Goal: Task Accomplishment & Management: Manage account settings

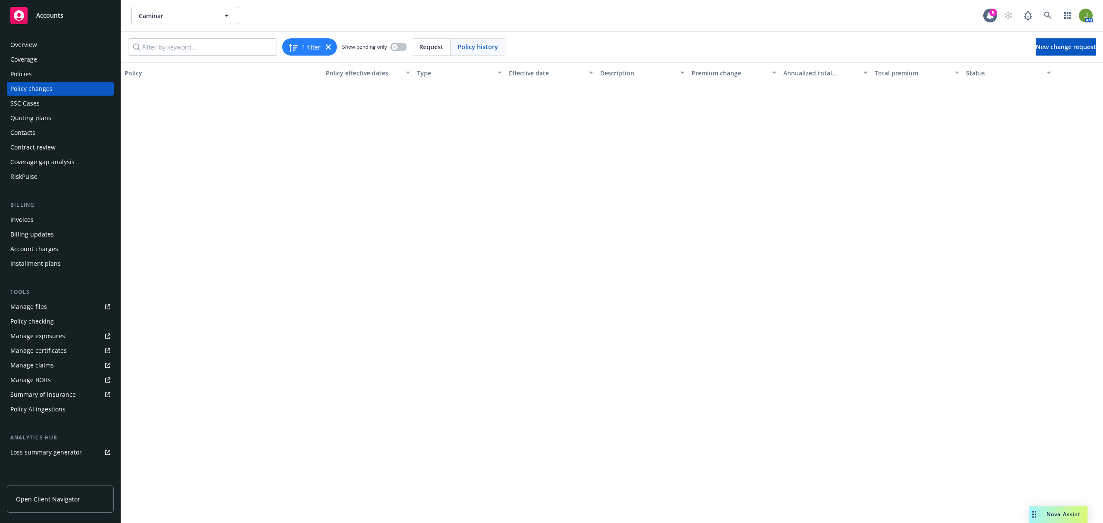
scroll to position [1228, 0]
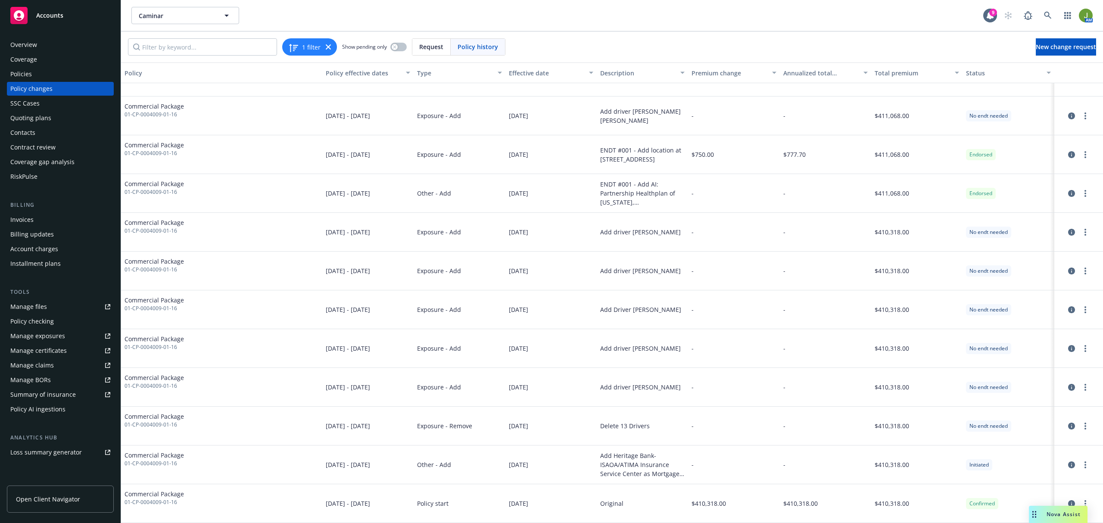
click at [16, 77] on div "Policies" at bounding box center [21, 74] width 22 height 14
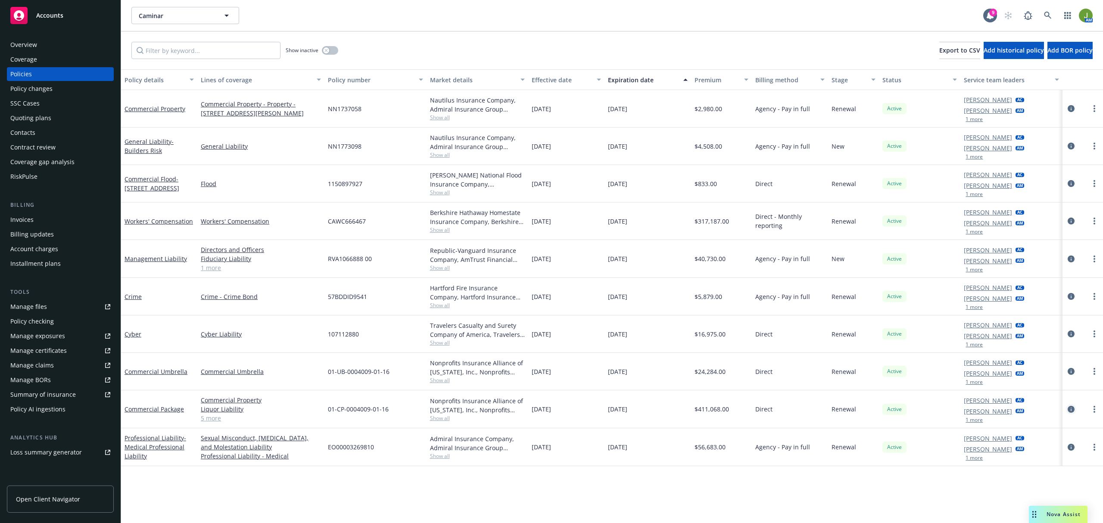
click at [1073, 409] on icon "circleInformation" at bounding box center [1071, 409] width 7 height 7
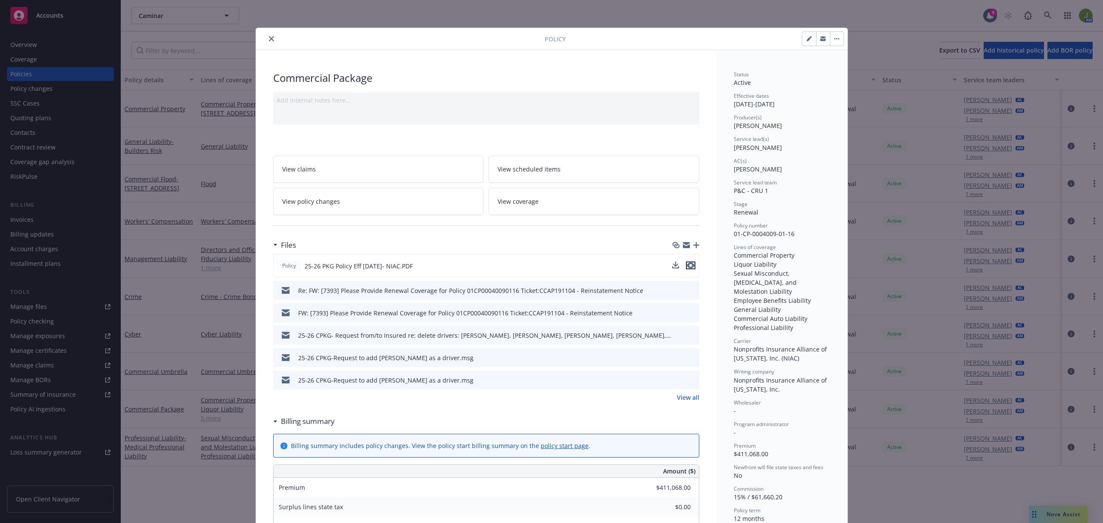
click at [687, 266] on icon "preview file" at bounding box center [691, 266] width 8 height 6
click at [266, 38] on button "close" at bounding box center [271, 39] width 10 height 10
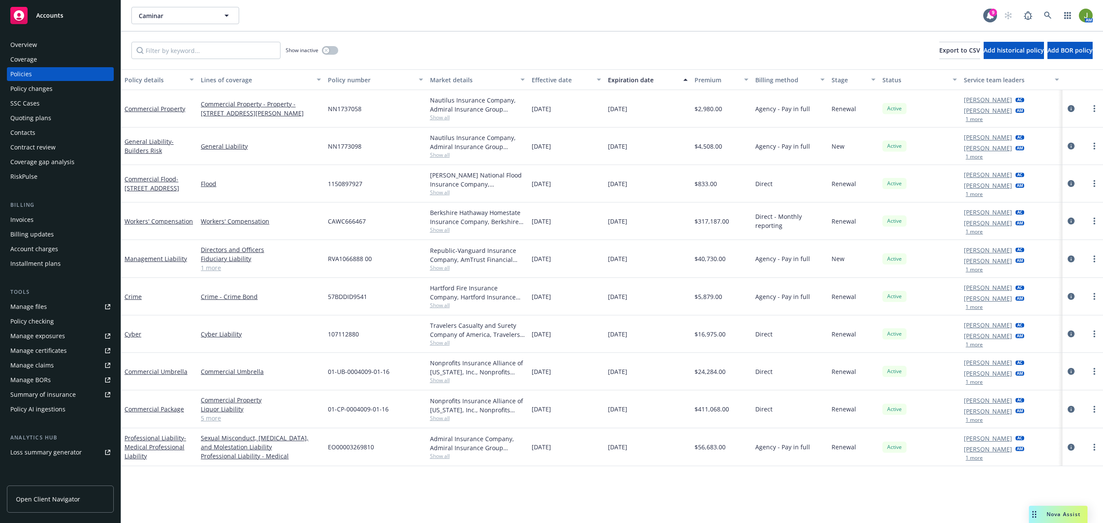
click at [34, 304] on div "Manage files" at bounding box center [28, 307] width 37 height 14
click at [1073, 221] on icon "circleInformation" at bounding box center [1071, 221] width 7 height 7
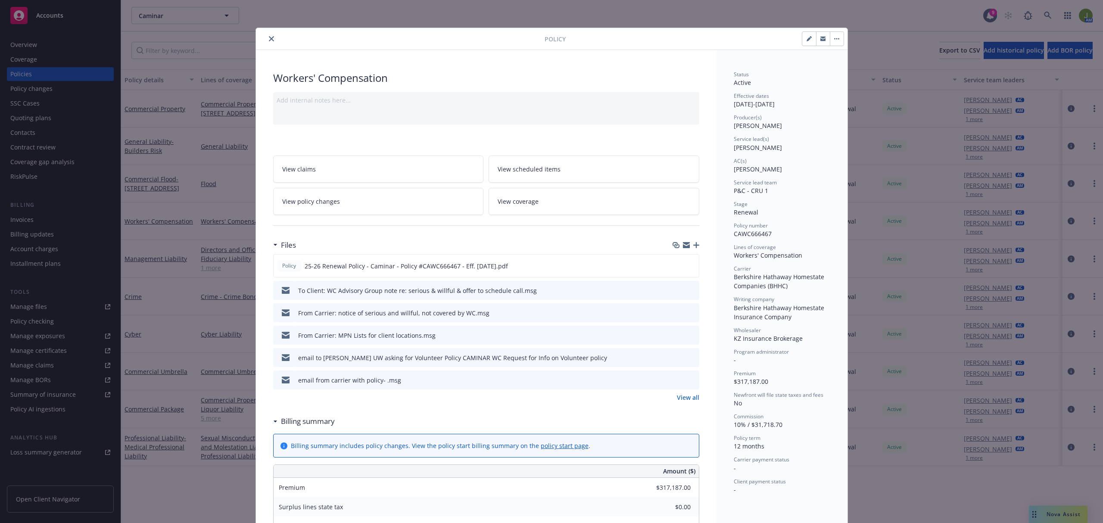
click at [694, 247] on icon "button" at bounding box center [697, 245] width 6 height 6
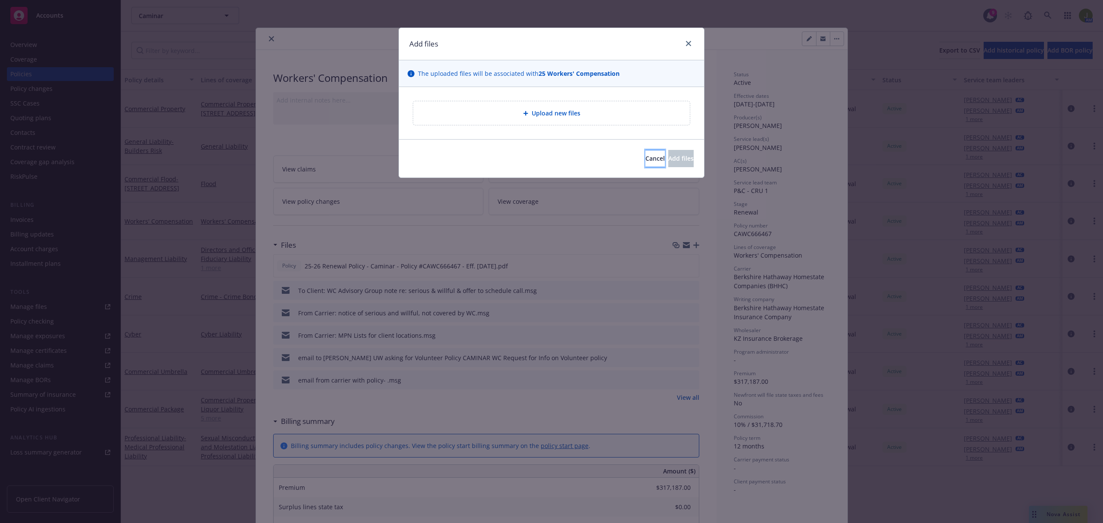
click at [646, 161] on span "Cancel" at bounding box center [655, 158] width 19 height 8
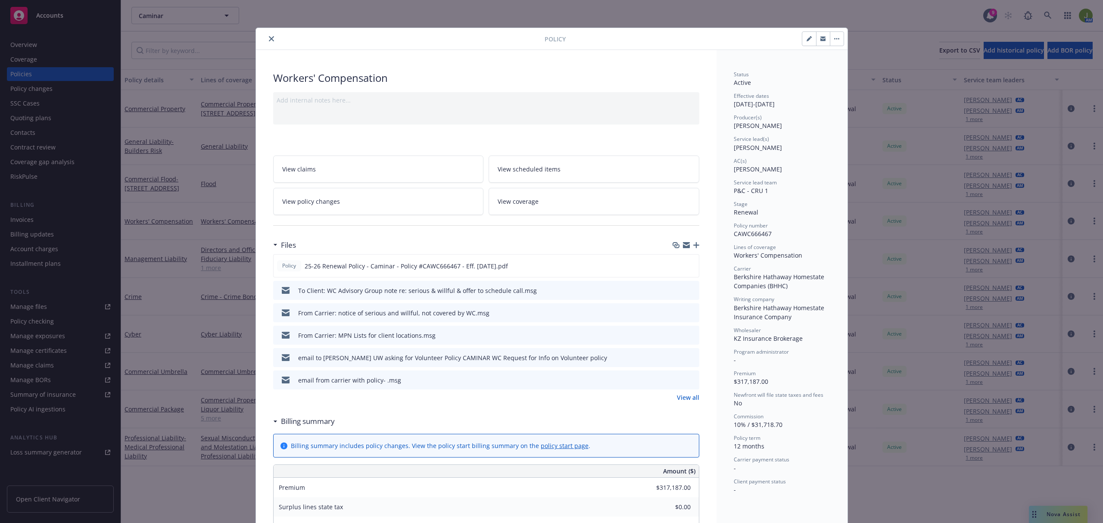
click at [694, 247] on icon "button" at bounding box center [697, 245] width 6 height 6
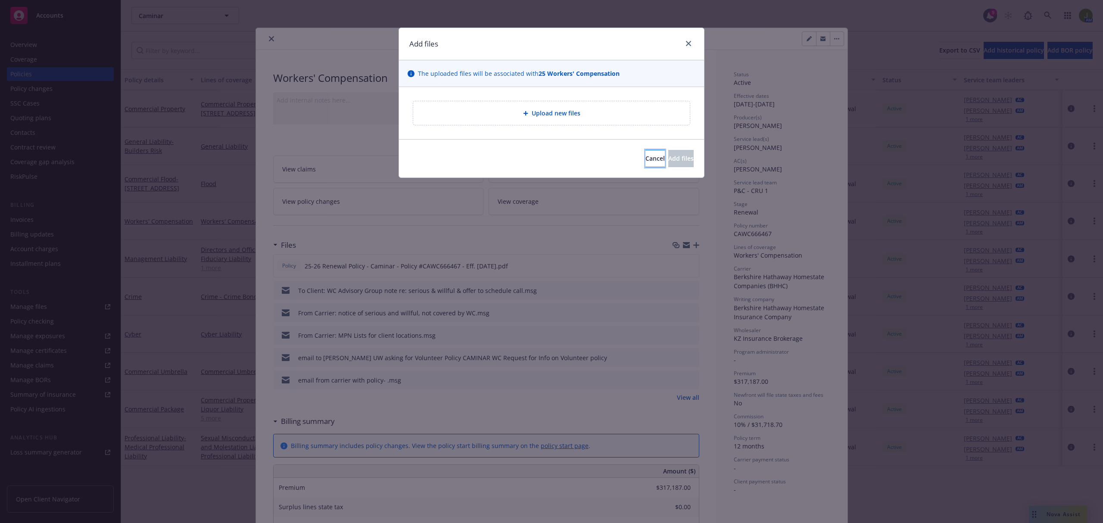
click at [646, 156] on span "Cancel" at bounding box center [655, 158] width 19 height 8
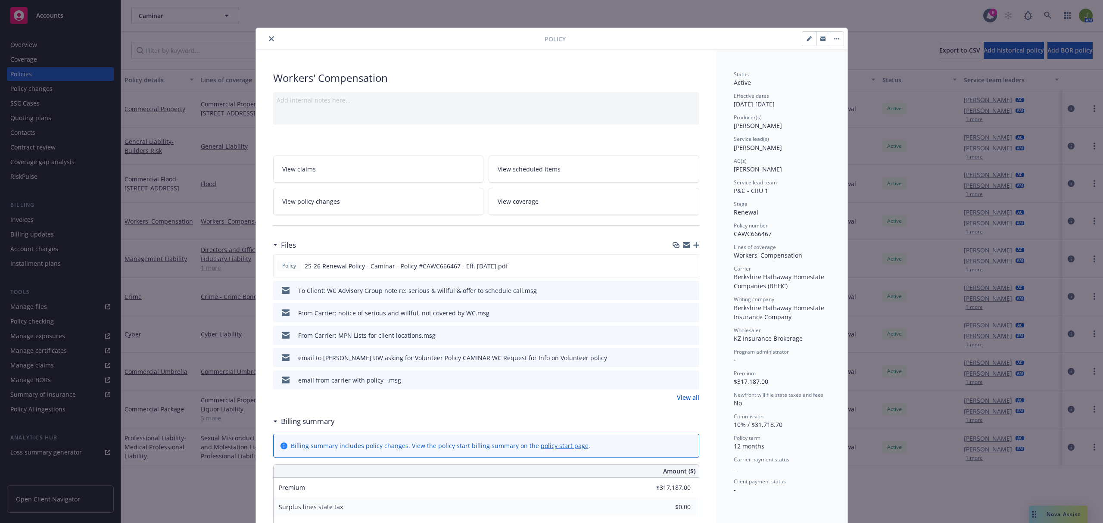
click at [269, 38] on icon "close" at bounding box center [271, 38] width 5 height 5
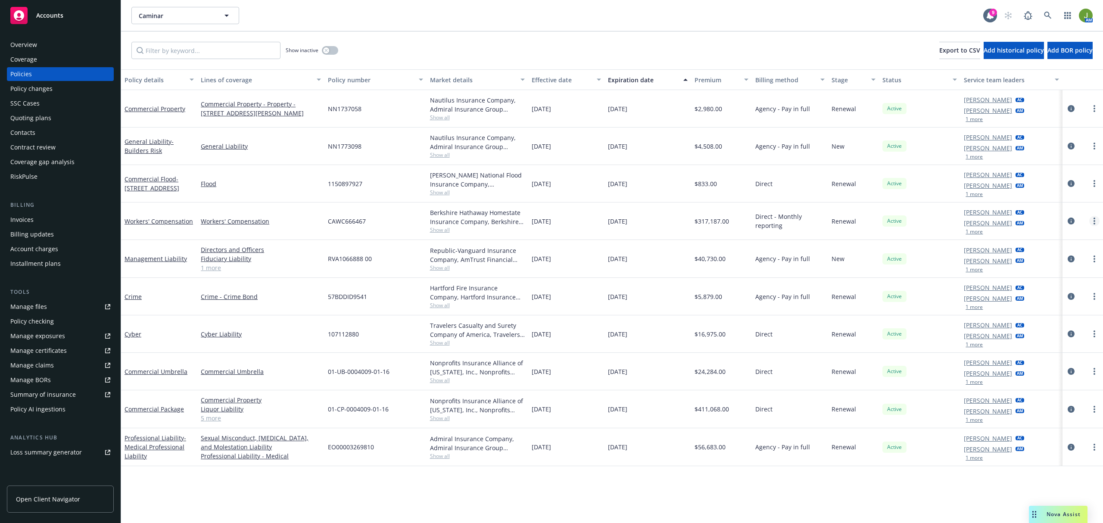
click at [1093, 221] on link "more" at bounding box center [1095, 221] width 10 height 10
drag, startPoint x: 1056, startPoint y: 344, endPoint x: 727, endPoint y: 301, distance: 332.1
click at [1056, 344] on link "Copy logging email" at bounding box center [1048, 342] width 101 height 17
click at [1068, 220] on icon "circleInformation" at bounding box center [1071, 221] width 7 height 7
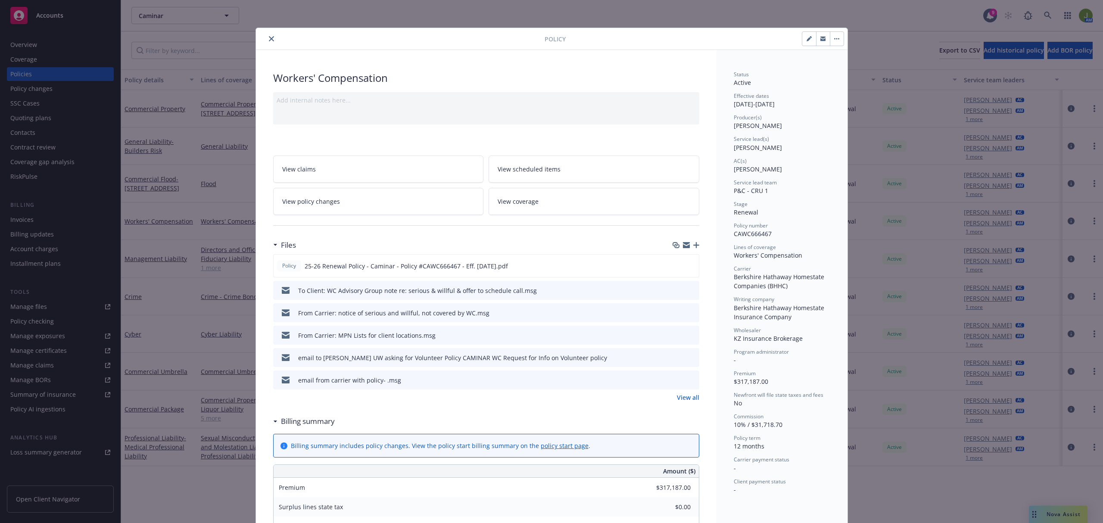
scroll to position [26, 0]
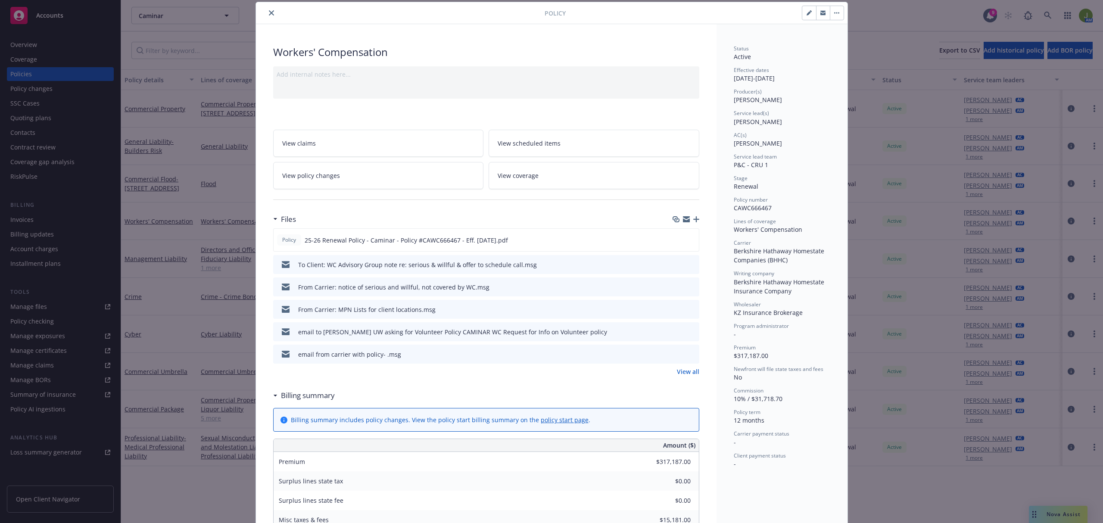
click at [694, 221] on icon "button" at bounding box center [697, 219] width 6 height 6
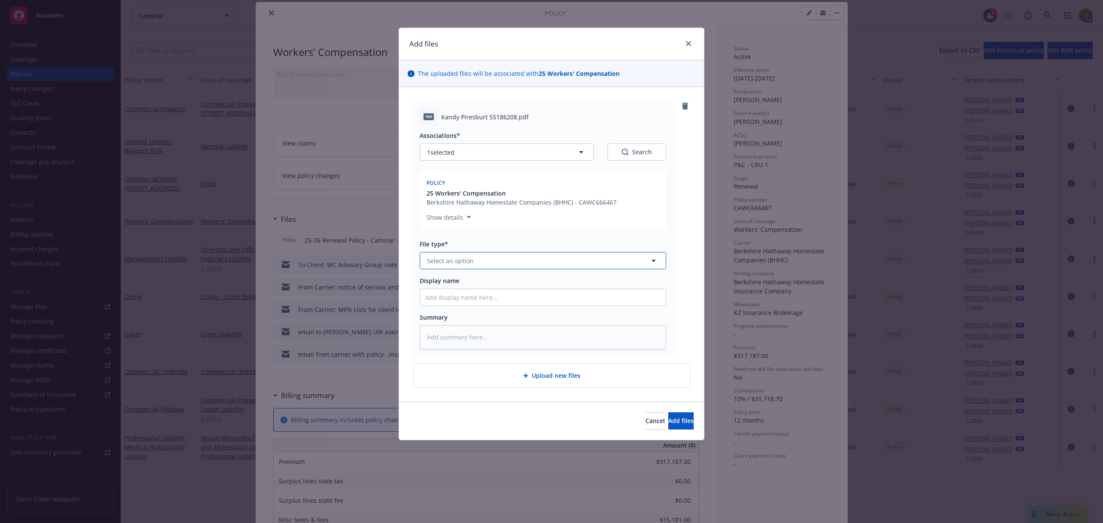
drag, startPoint x: 437, startPoint y: 262, endPoint x: 433, endPoint y: 259, distance: 5.0
click at [438, 262] on span "Select an option" at bounding box center [450, 260] width 47 height 9
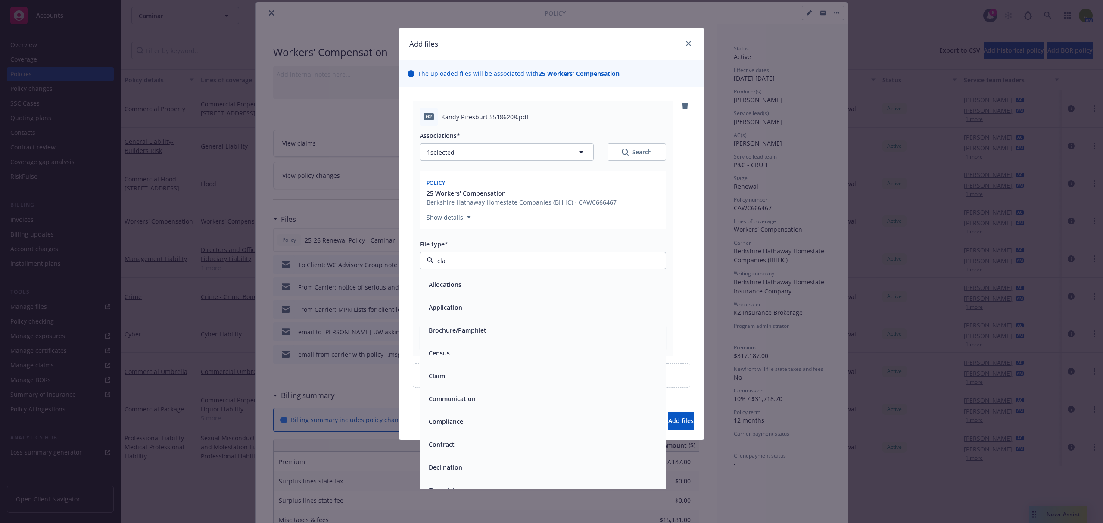
type input "clai"
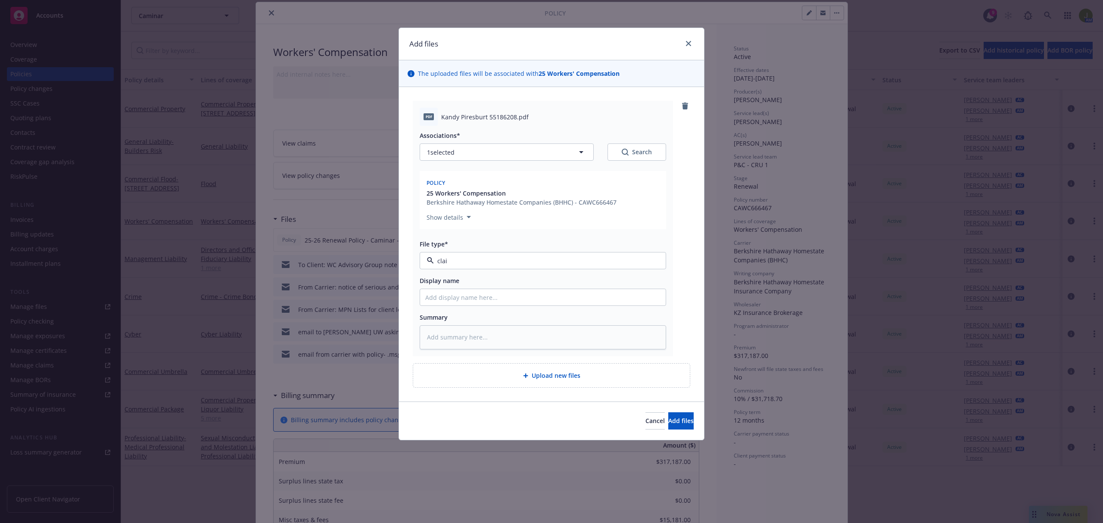
type textarea "x"
type input "C"
type textarea "x"
type input "Cl"
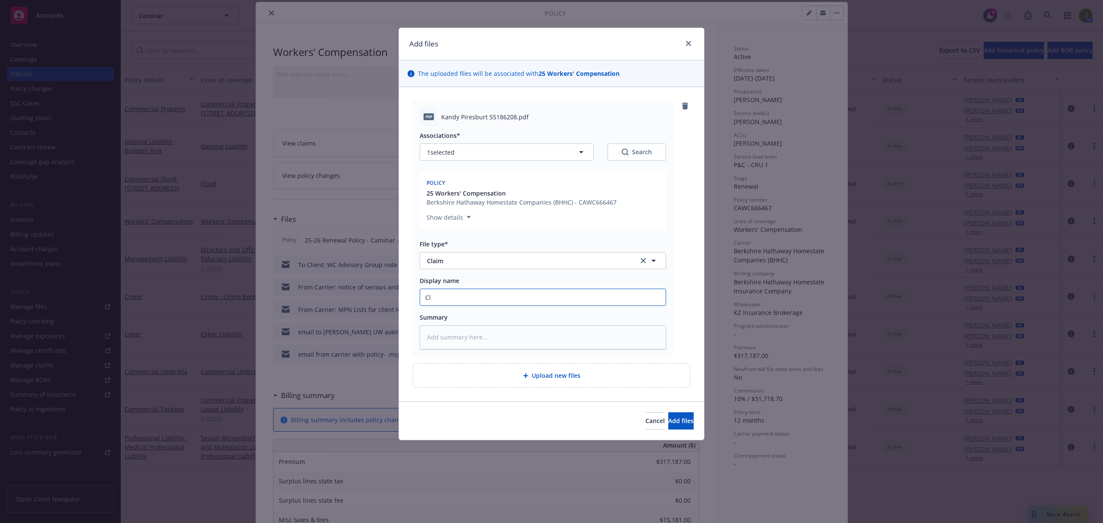
type textarea "x"
type input "Clai"
type textarea "x"
type input "Claim"
type textarea "x"
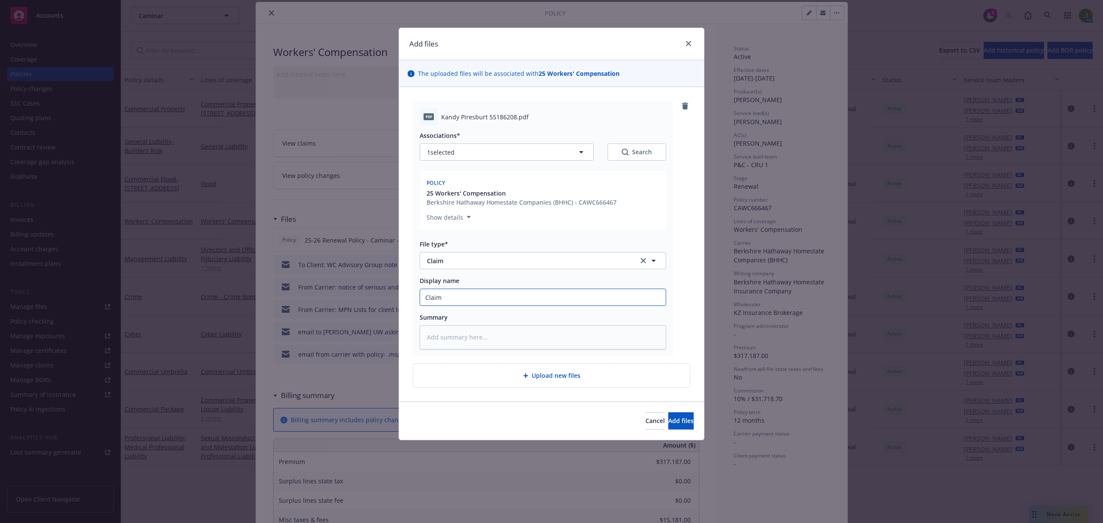
type input "Claim"
type textarea "x"
type input "Claim S"
type textarea "x"
type input "Claim Su"
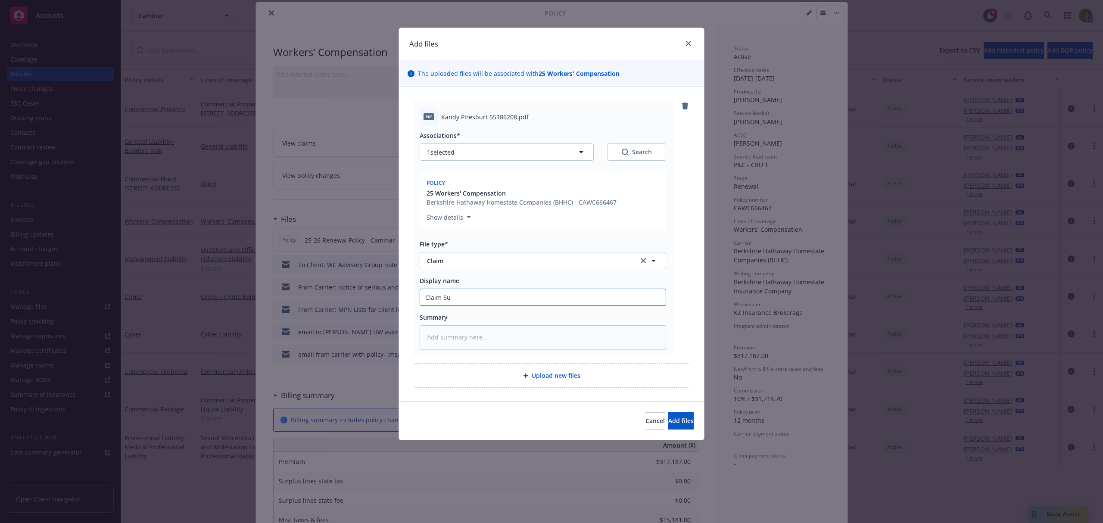
type textarea "x"
type input "Claim Sum"
type textarea "x"
type input "Claim Summ"
type textarea "x"
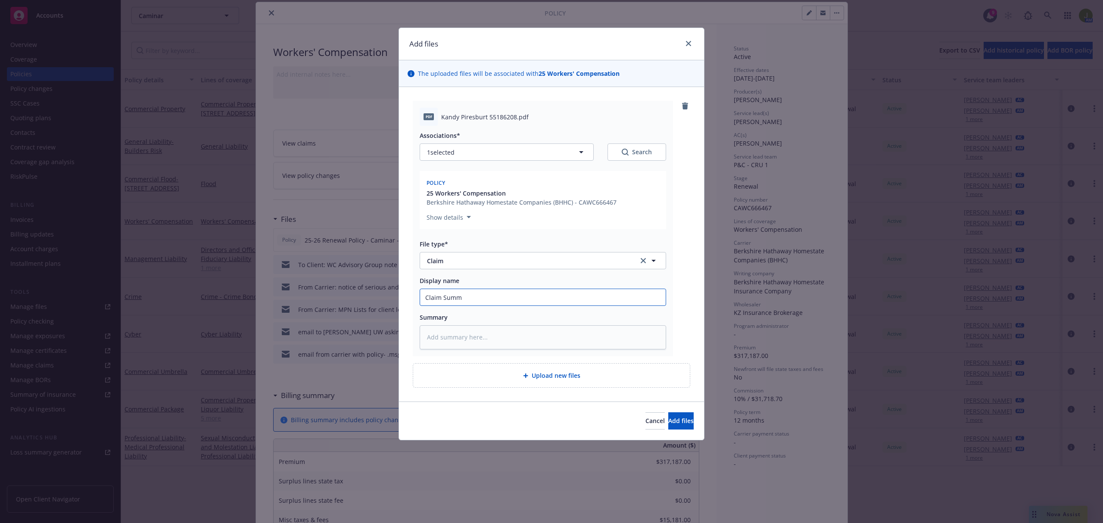
type input "Claim Summa"
type textarea "x"
type input "Claim Summary"
type textarea "x"
type input "Claim Summary"
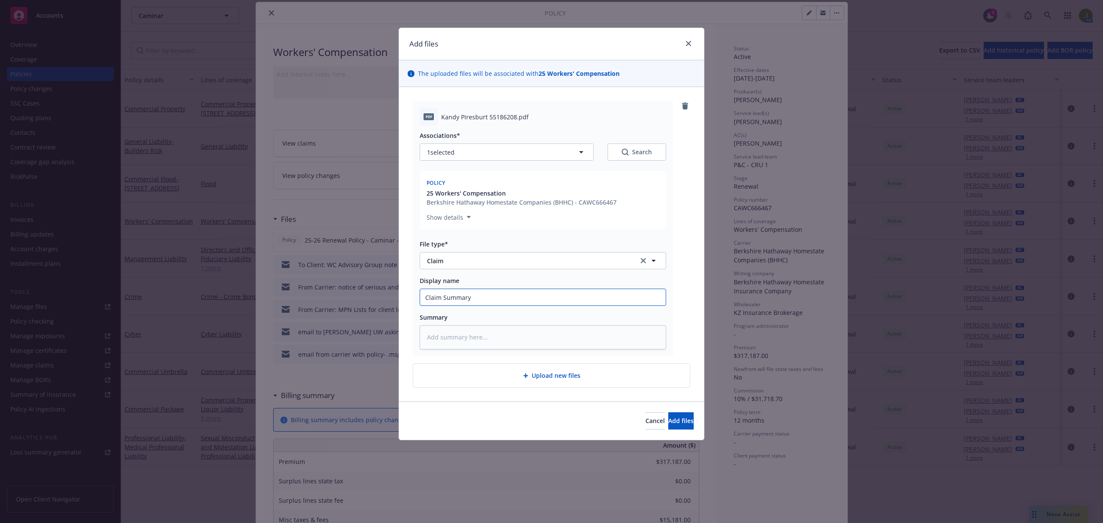
type textarea "x"
type input "Claim Summary f"
type textarea "x"
type input "Claim Summary fo"
type textarea "x"
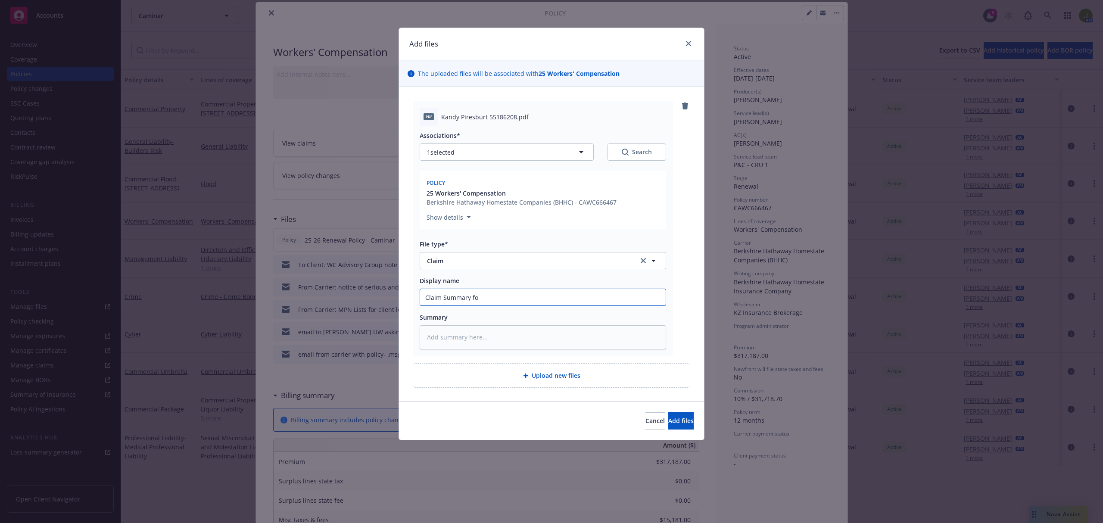
type input "Claim Summary for"
type textarea "x"
type input "Claim Summary for"
type textarea "x"
type input "Claim Summary for K"
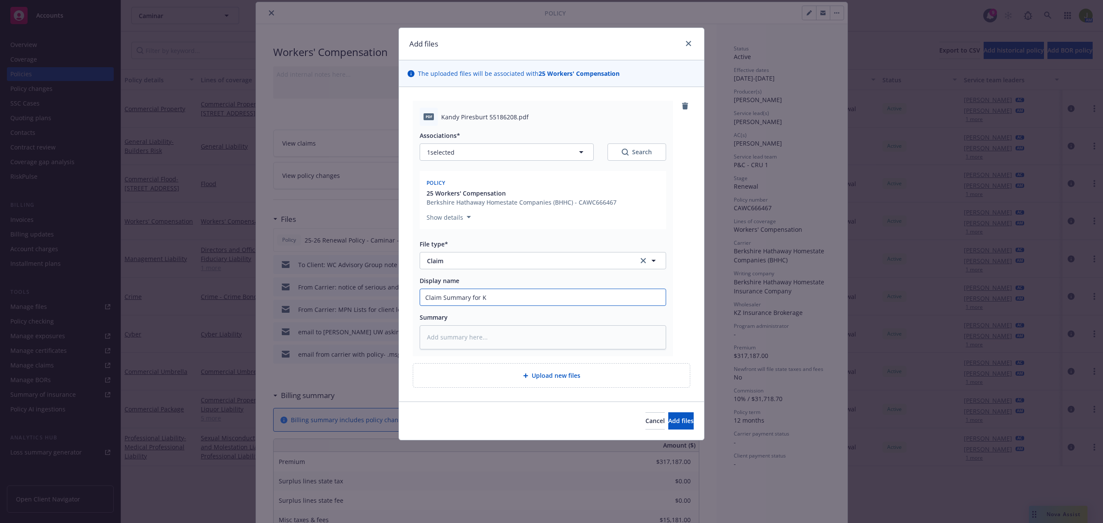
type textarea "x"
type input "Claim Summary for Ka"
type textarea "x"
type input "Claim Summary for Kan"
type textarea "x"
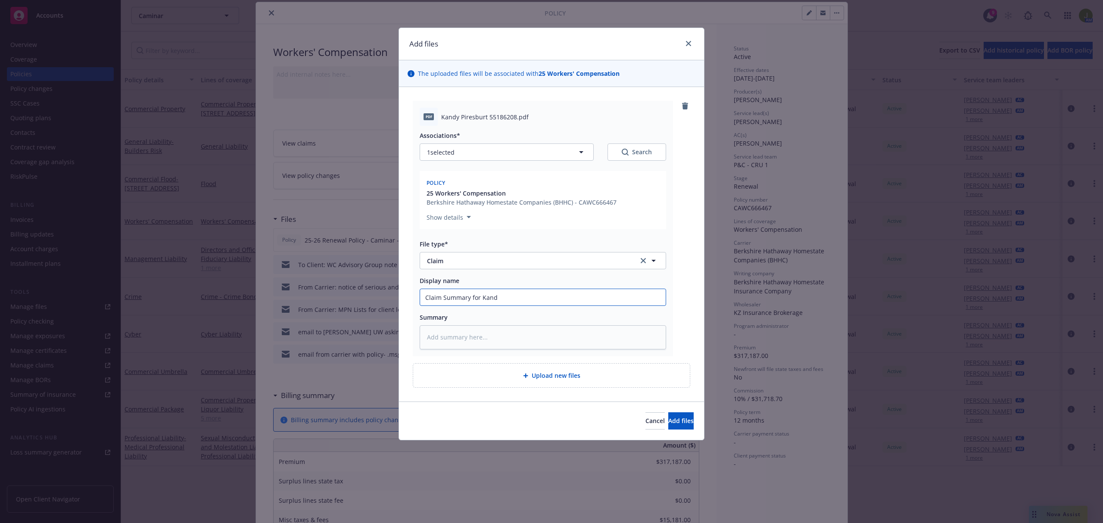
type input "Claim Summary for Kandy"
type textarea "x"
type input "Claim Summary for Kandy"
type textarea "x"
type input "Claim Summary for Kandy P"
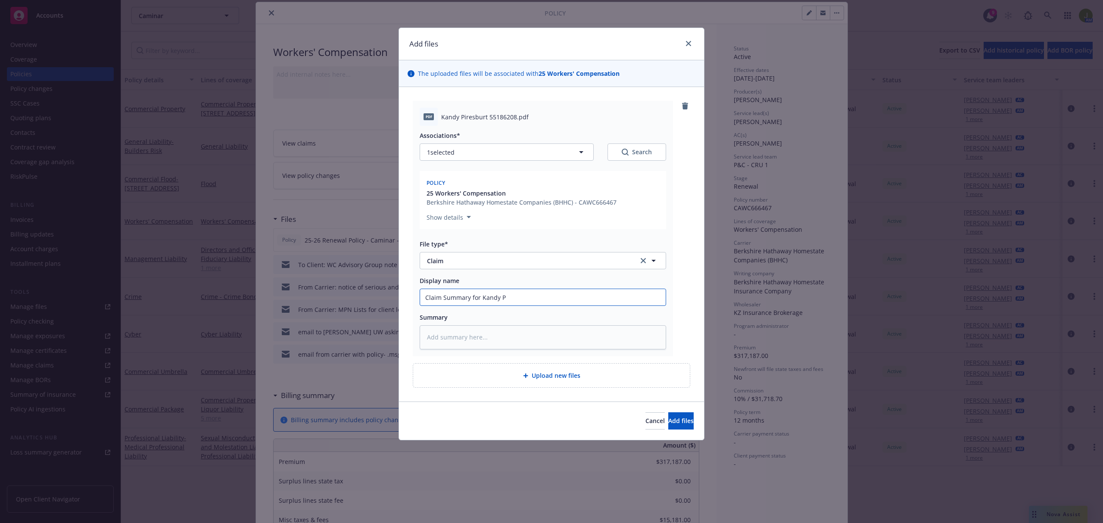
type textarea "x"
type input "Claim Summary for Kandy Pi"
type textarea "x"
type input "Claim Summary for Kandy Pir"
type textarea "x"
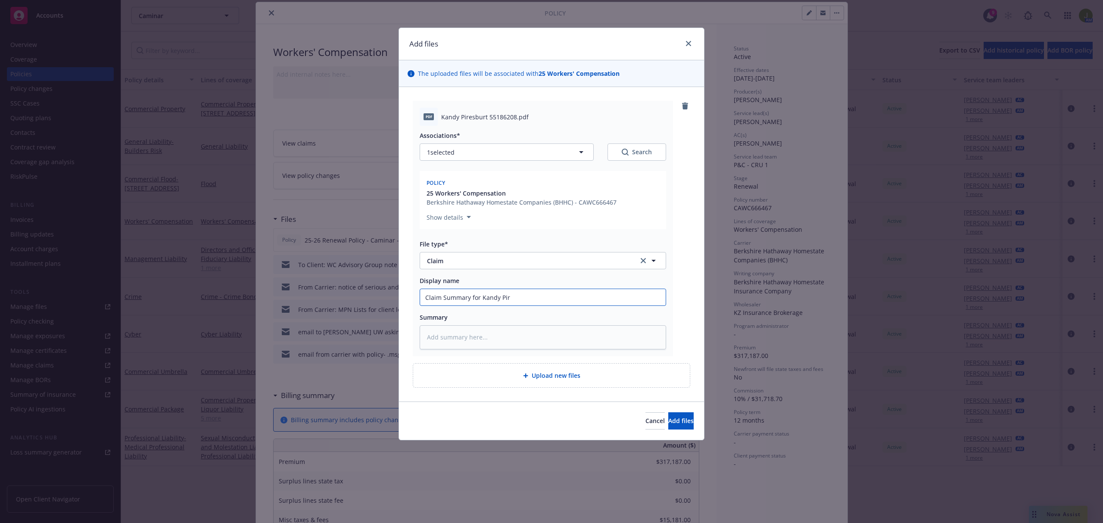
type input "Claim Summary for Kandy Pire"
type textarea "x"
type input "Claim Summary for Kandy Pires"
type textarea "x"
type input "Claim Summary for Kandy Piresbu"
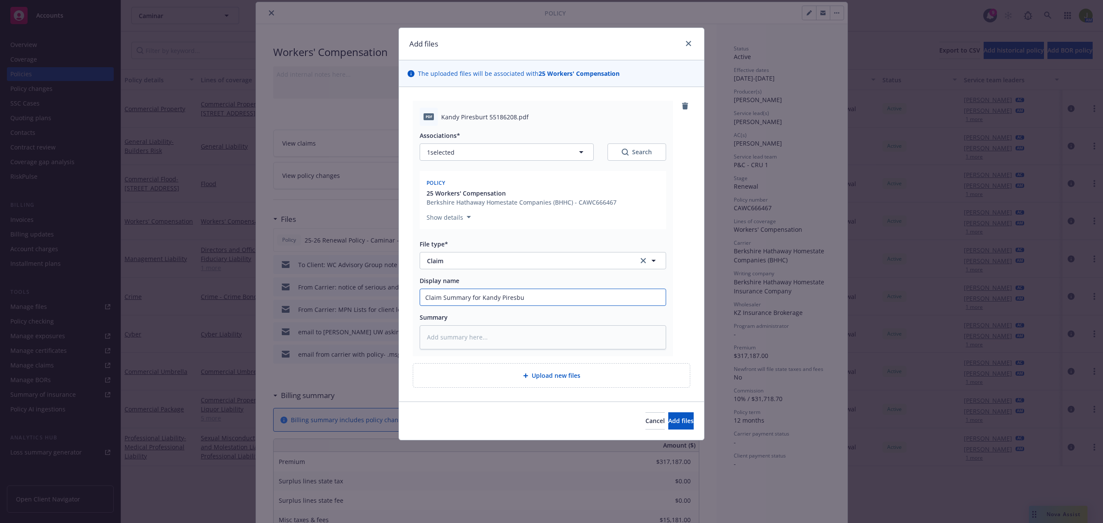
type textarea "x"
type input "Claim Summary for Kandy Piresbur"
type textarea "x"
type input "Claim Summary for Kandy Piresburt"
type textarea "x"
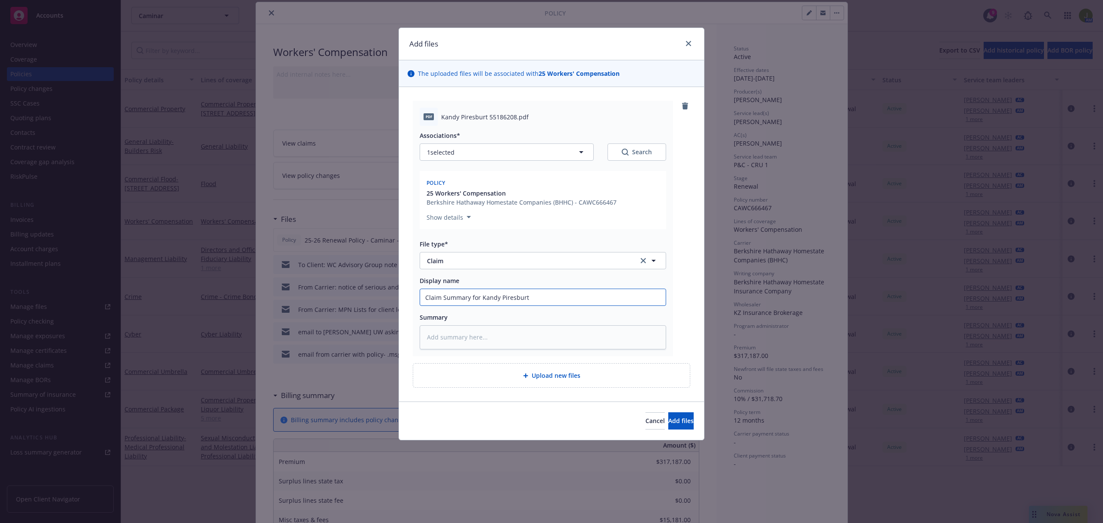
type input "Claim Summary for Kandy Piresburt"
type textarea "x"
type input "Claim Summary for Kandy Piresburt #"
click at [550, 299] on input "Claim Summary for Kandy Piresburt #" at bounding box center [543, 297] width 246 height 16
paste input "55186208"
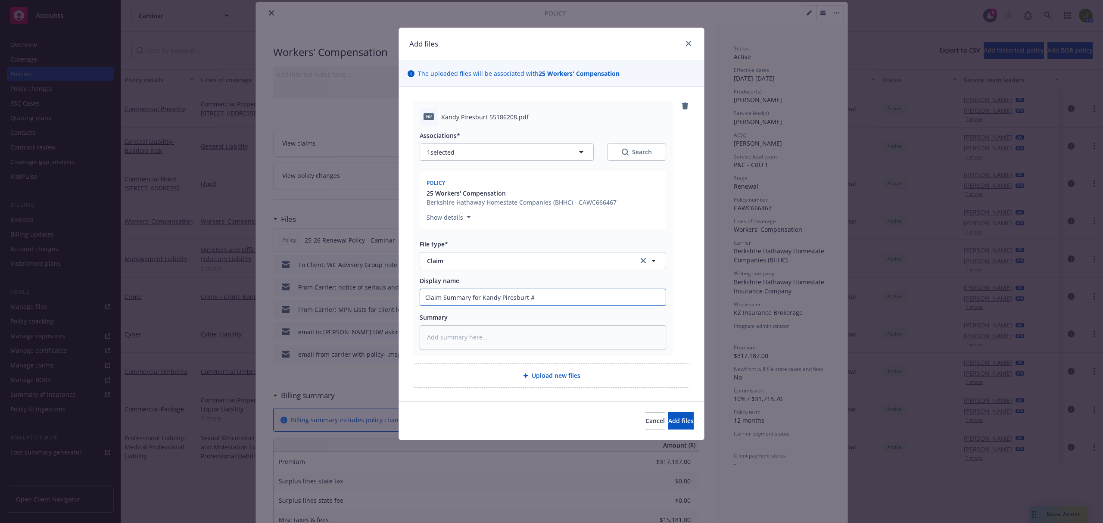
type textarea "x"
type input "Claim Summary for Kandy Piresburt #55186208"
type textarea "x"
type input "Claim Summary for Kandy Piresburt #55186208,"
type textarea "x"
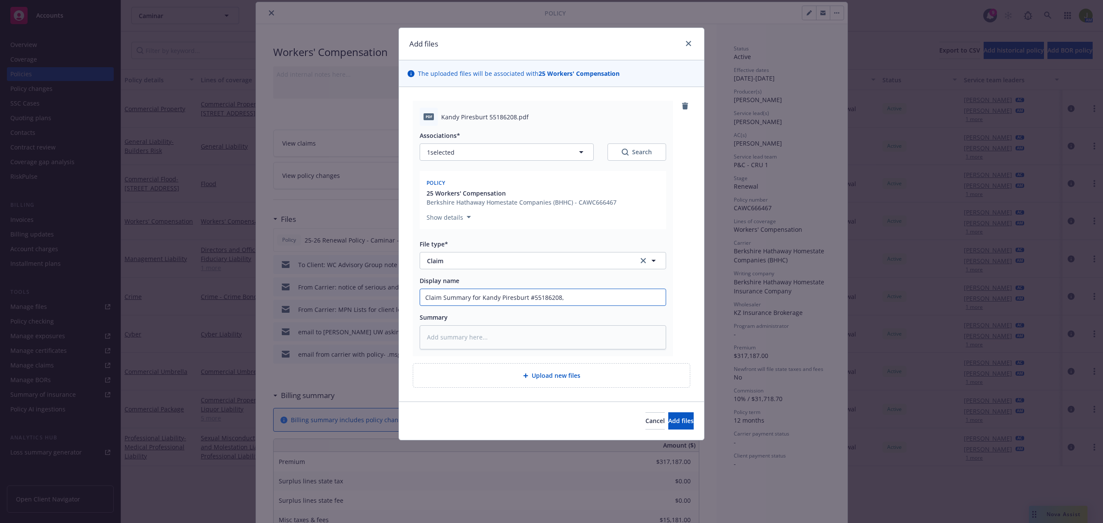
type input "Claim Summary for Kandy Piresburt #55186208, D"
type textarea "x"
type input "Claim Summary for Kandy Piresburt #55186208, DO"
type textarea "x"
type input "Claim Summary for Kandy Piresburt #55186208, DOI"
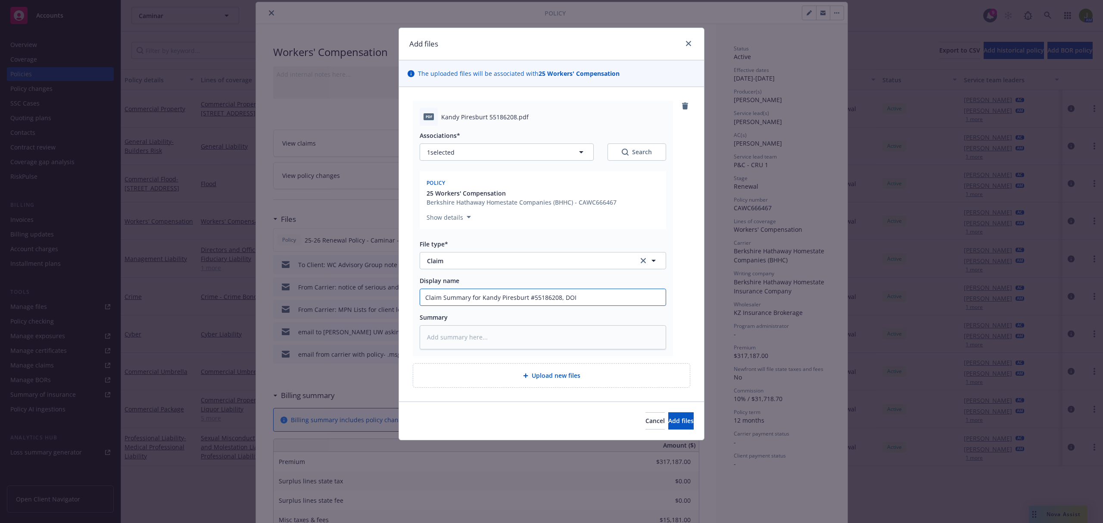
type textarea "x"
type input "Claim Summary for Kandy Piresburt #55186208, DOI:"
type textarea "x"
type input "Claim Summary for Kandy Piresburt #55186208, DOI:"
type textarea "x"
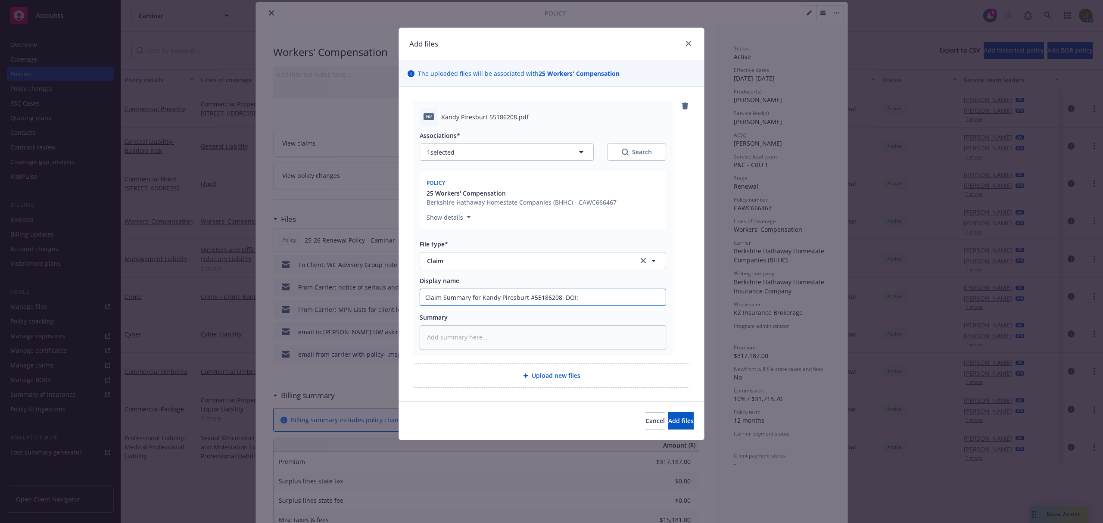
type input "Claim Summary for Kandy Piresburt #55186208, DOI: 9"
type textarea "x"
type input "Claim Summary for Kandy Piresburt #55186208, DOI: 9/"
type textarea "x"
type input "Claim Summary for Kandy Piresburt #55186208, DOI: 9/1"
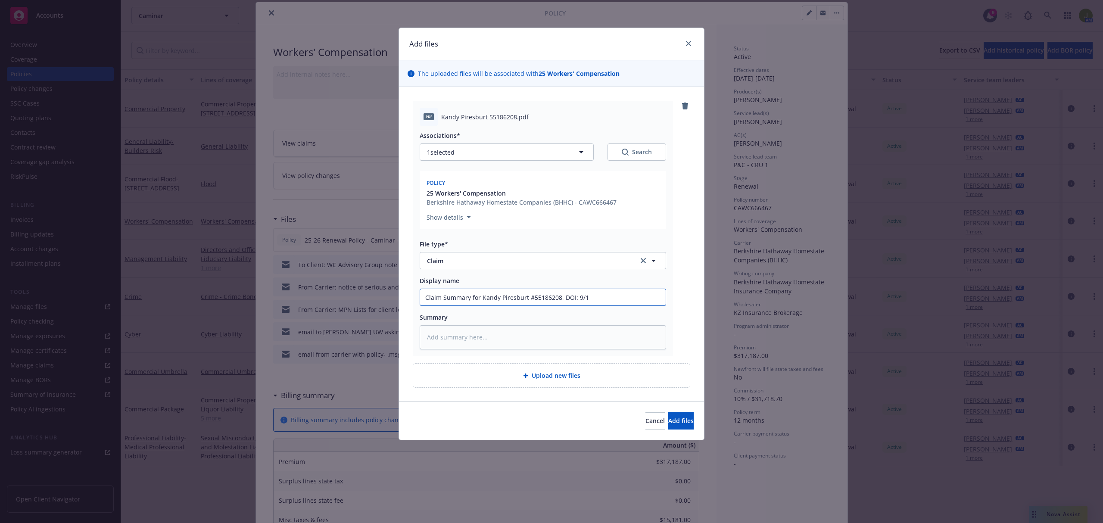
type textarea "x"
type input "Claim Summary for Kandy Piresburt #55186208, DOI: 9/13"
type textarea "x"
type input "Claim Summary for Kandy Piresburt #55186208, DOI: 9/13/"
type textarea "x"
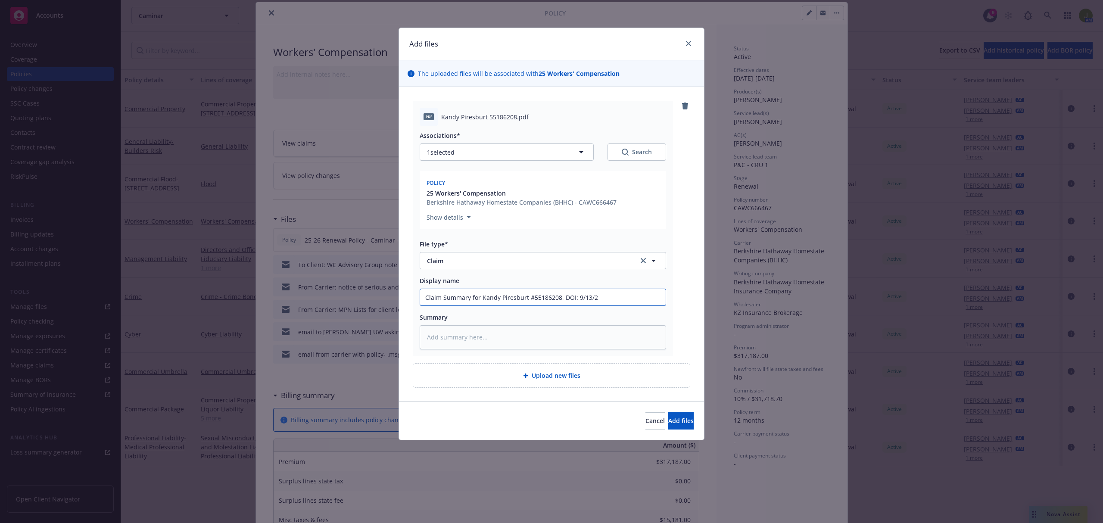
type input "Claim Summary for Kandy Piresburt #55186208, DOI: 9/13/21"
type textarea "x"
type input "Claim Summary for Kandy Piresburt #55186208, DOI: 9/13/214"
type textarea "x"
type input "Claim Summary for Kandy Piresburt #55186208, DOI: 9/13/21"
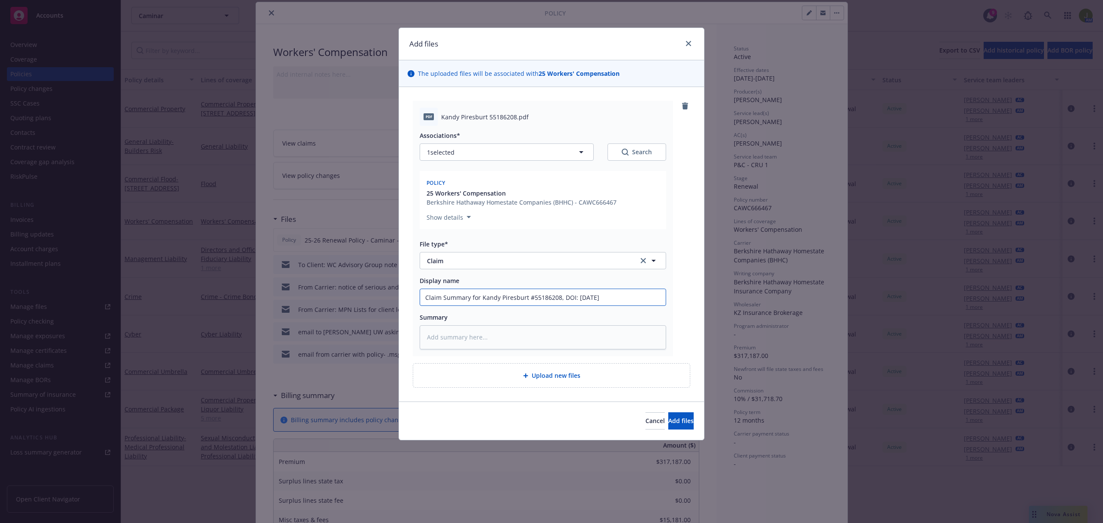
type textarea "x"
type input "Claim Summary for Kandy Piresburt #55186208, DOI: 9/13/2"
type textarea "x"
type input "Claim Summary for Kandy Piresburt #55186208, DOI: 9/13/24"
click at [669, 419] on span "Add files" at bounding box center [681, 421] width 25 height 8
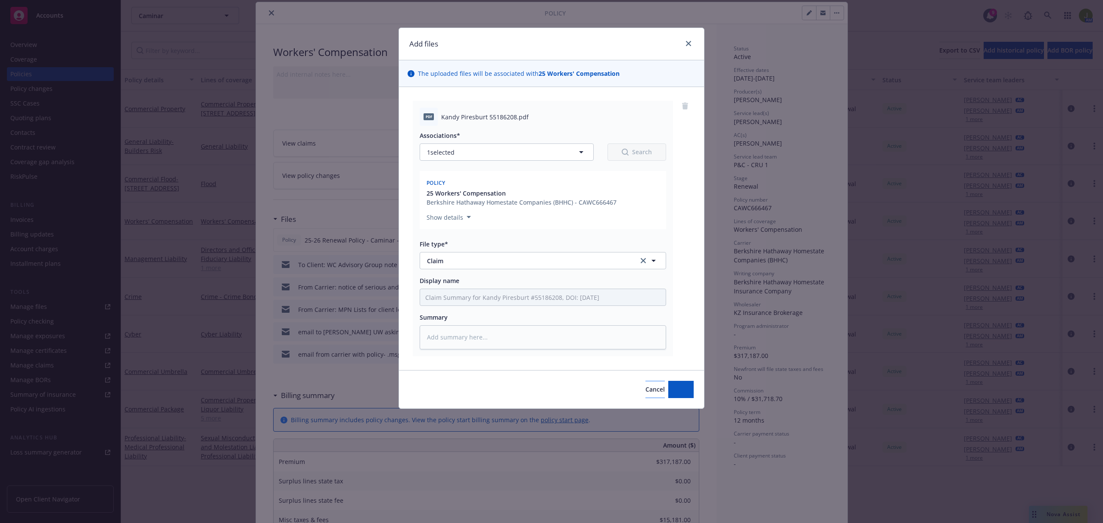
type textarea "x"
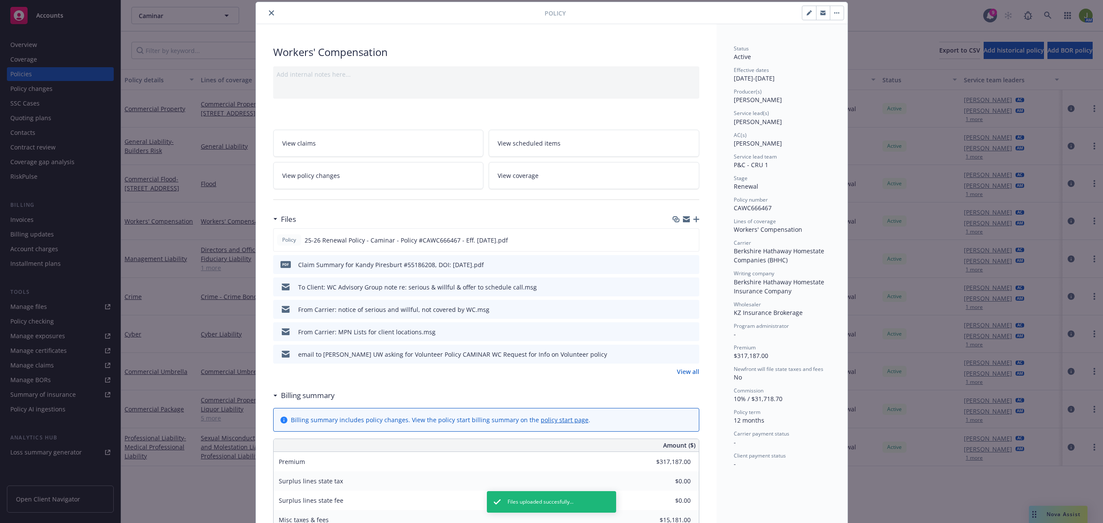
click at [271, 13] on button "close" at bounding box center [271, 13] width 10 height 10
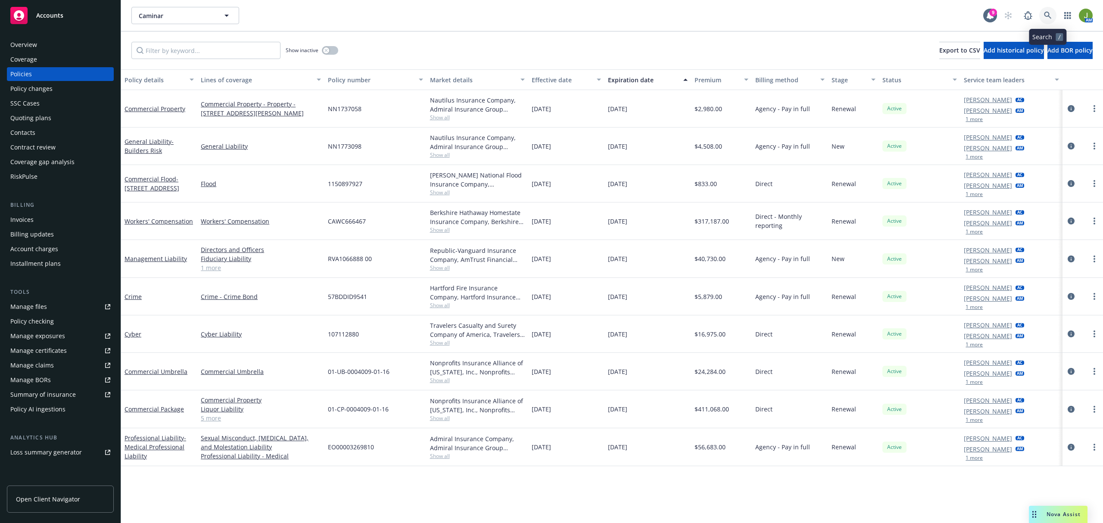
click at [1043, 18] on link at bounding box center [1048, 15] width 17 height 17
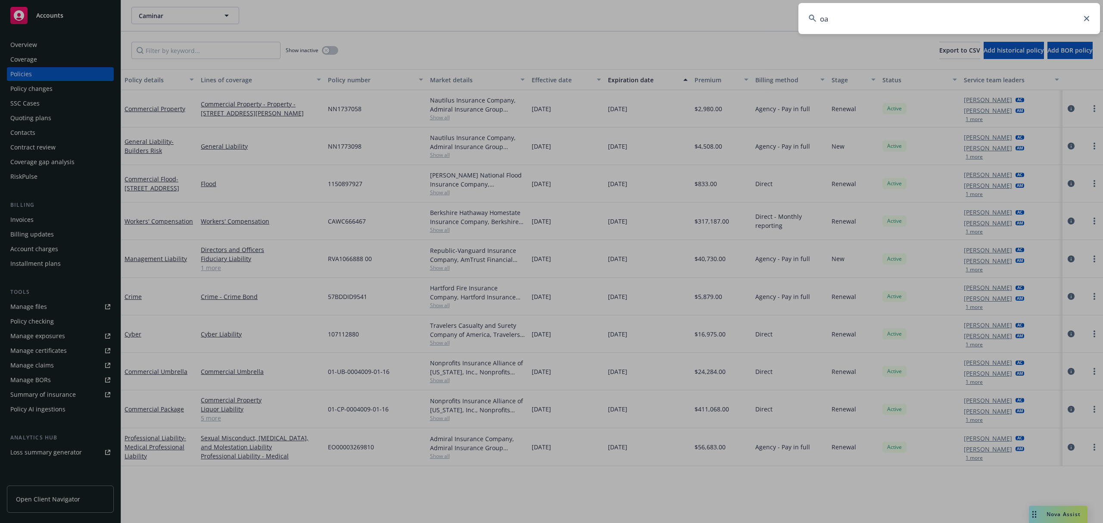
type input "o"
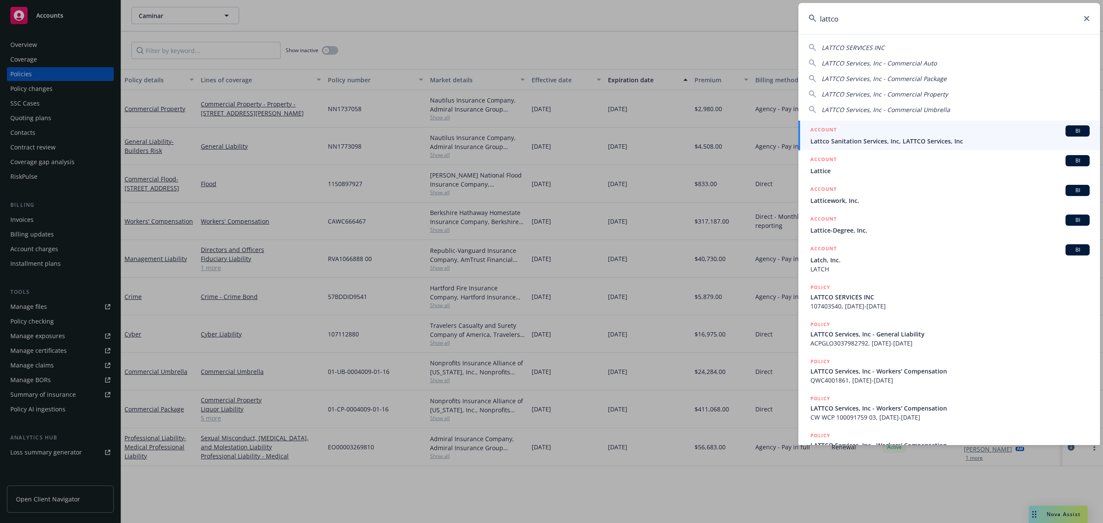
type input "lattco"
click at [844, 140] on span "Lattco Sanitation Services, Inc, LATTCO Services, Inc" at bounding box center [950, 141] width 279 height 9
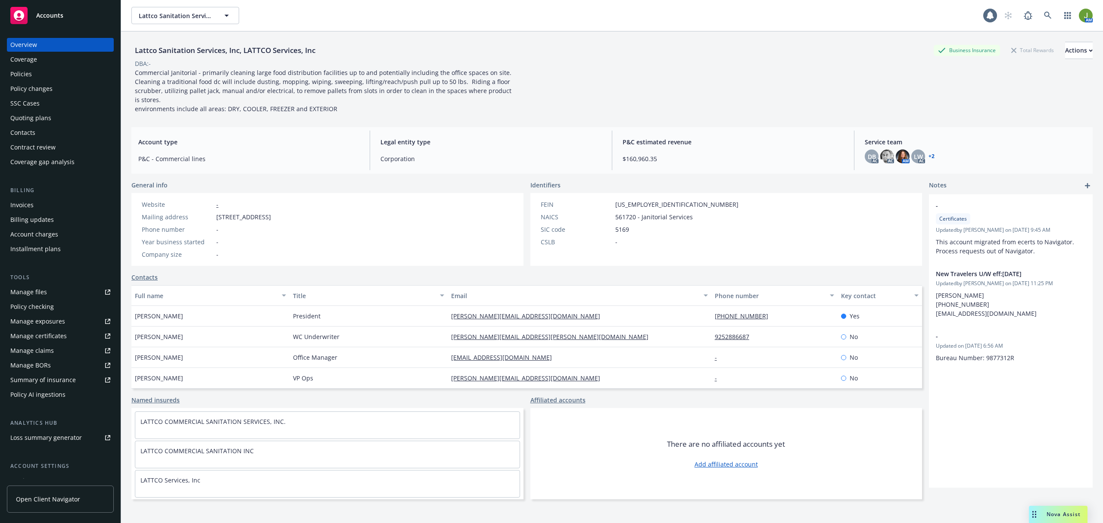
click at [44, 118] on div "Quoting plans" at bounding box center [30, 118] width 41 height 14
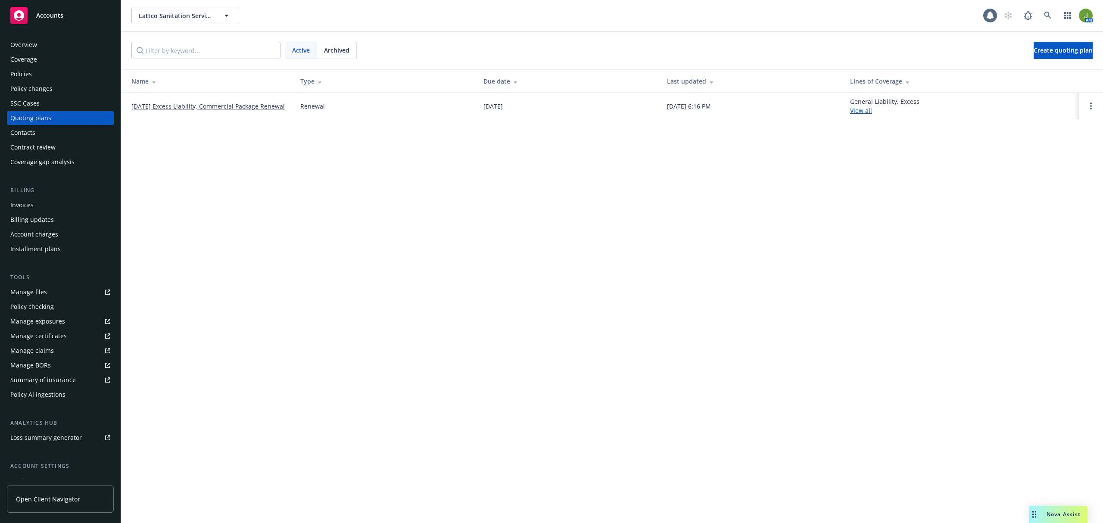
click at [183, 105] on link "11/01/25 Excess Liability, Commercial Package Renewal" at bounding box center [207, 106] width 153 height 9
